Goal: Find specific page/section: Find specific page/section

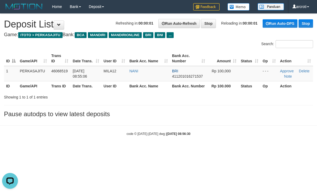
click at [42, 149] on html "Toggle navigation Home Bank Account List Load By Website Group [ITOTO] PERKASAJ…" at bounding box center [158, 74] width 317 height 149
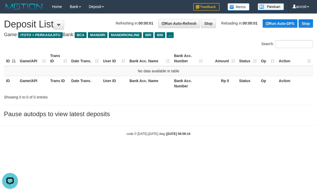
click at [105, 149] on html "Toggle navigation Home Bank Account List Load By Website Group [ITOTO] PERKASAJ…" at bounding box center [158, 74] width 317 height 149
